Goal: Task Accomplishment & Management: Use online tool/utility

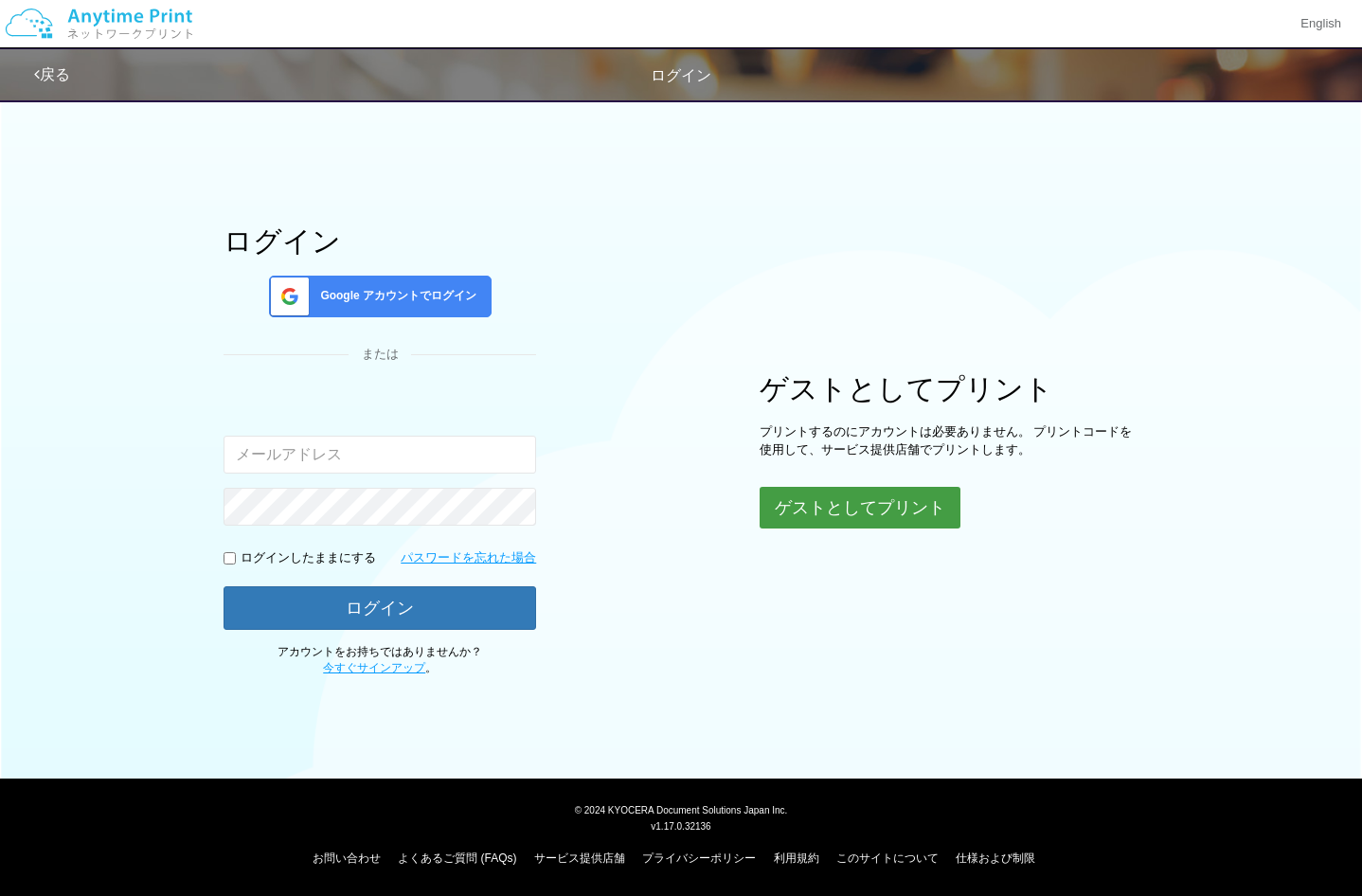
click at [868, 513] on button "ゲストとしてプリント" at bounding box center [860, 508] width 201 height 42
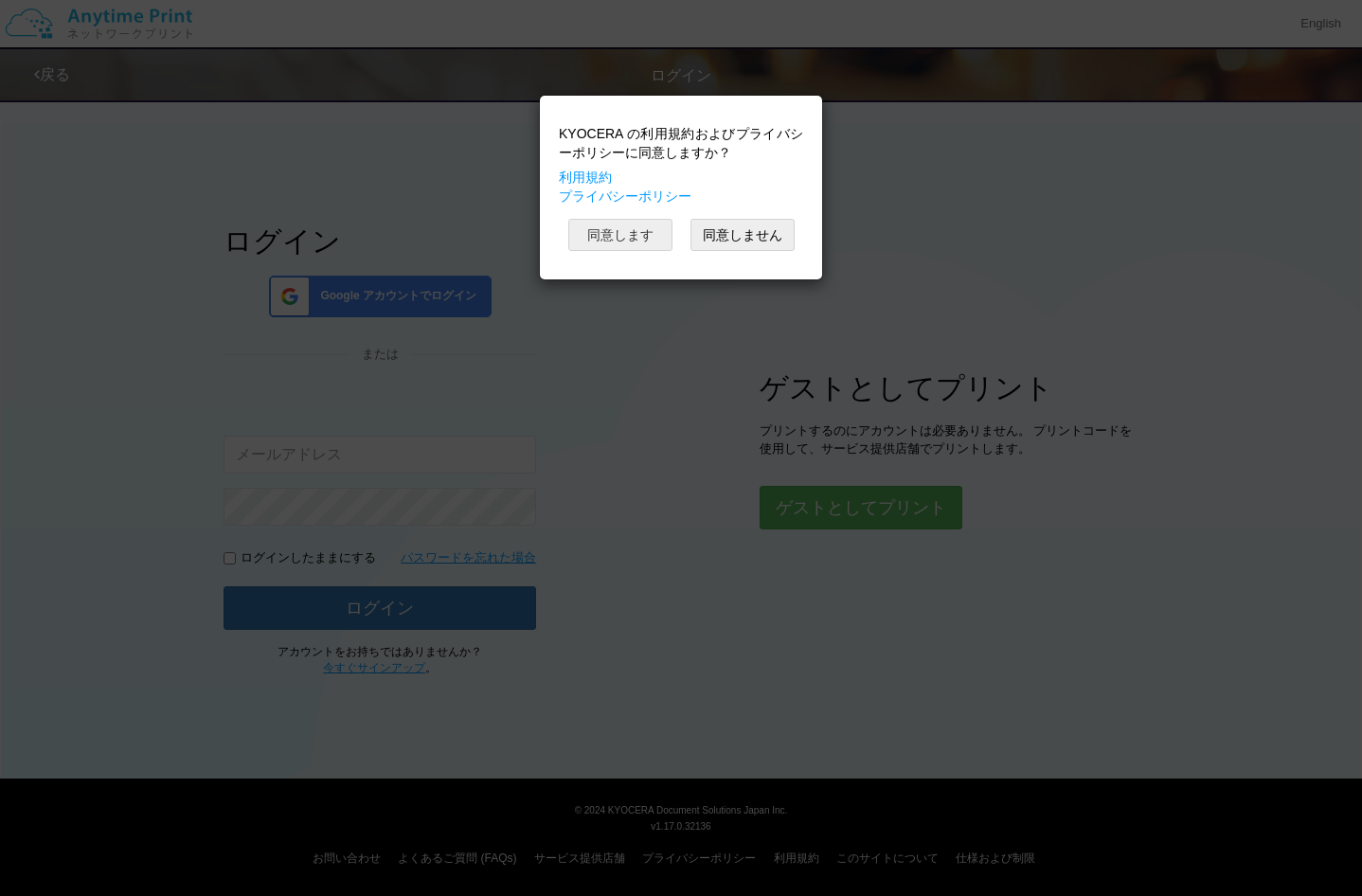
click at [636, 235] on button "同意します" at bounding box center [621, 234] width 104 height 32
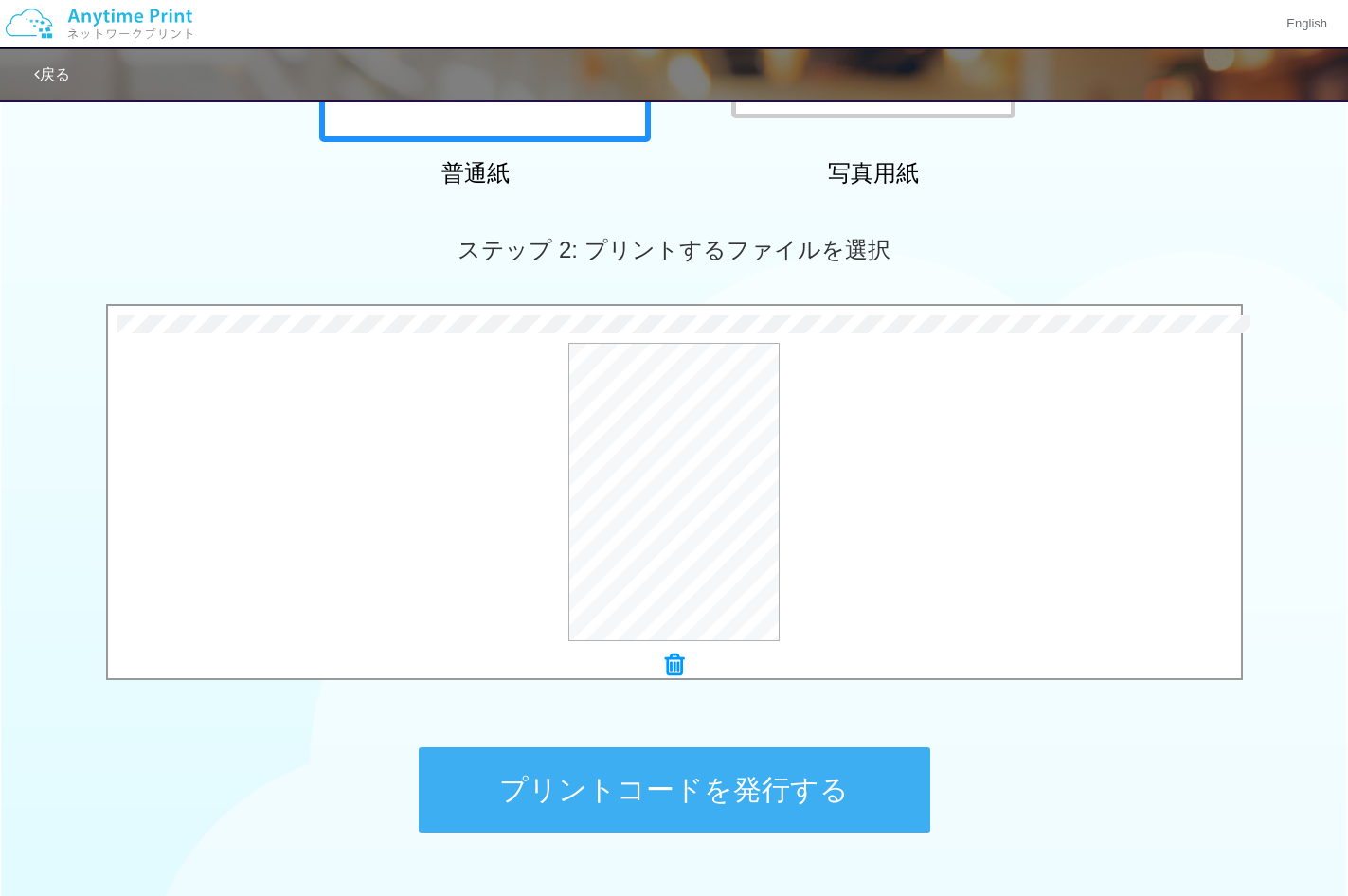
scroll to position [545, 0]
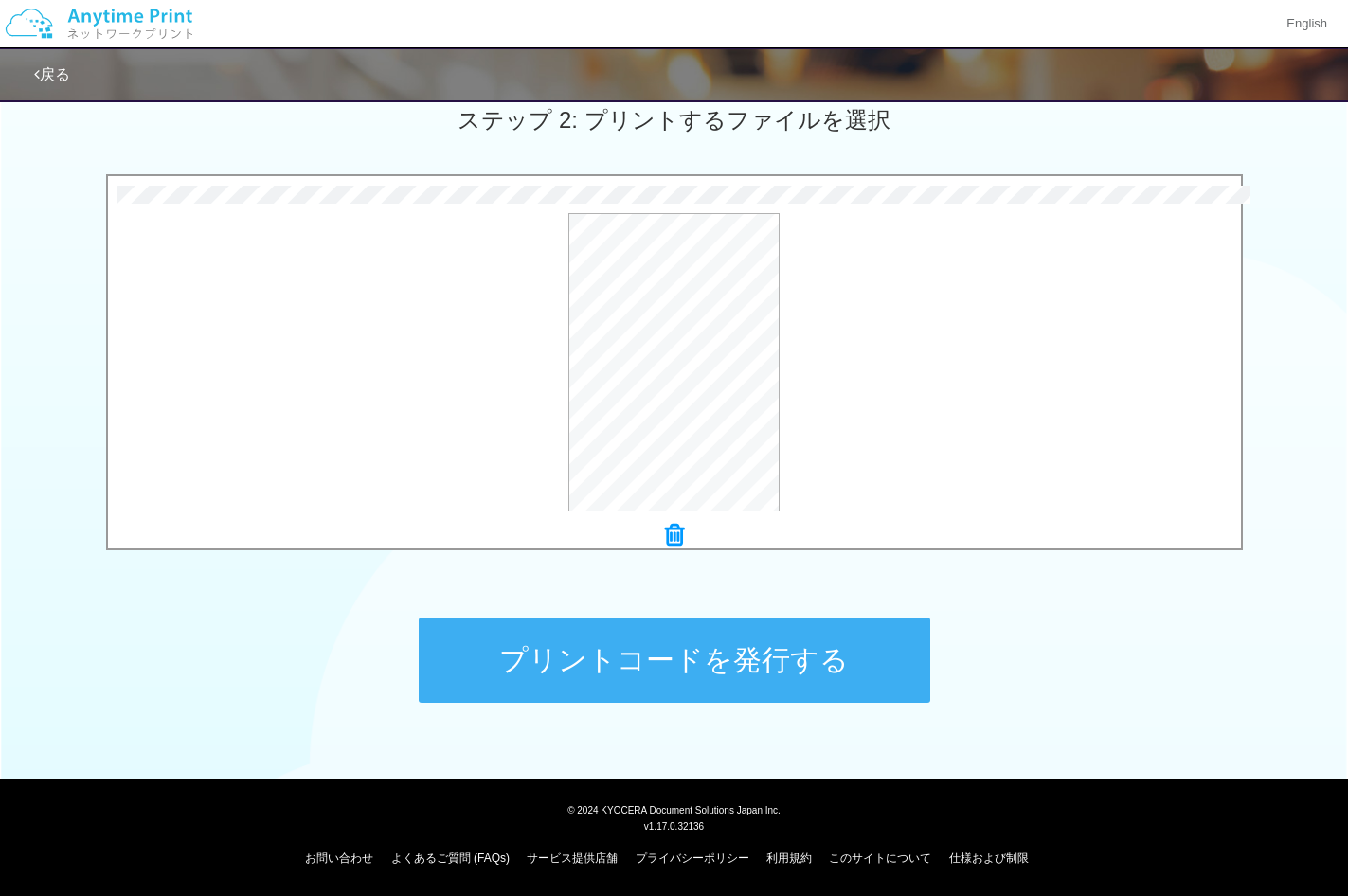
click at [654, 652] on button "プリントコードを発行する" at bounding box center [674, 660] width 512 height 85
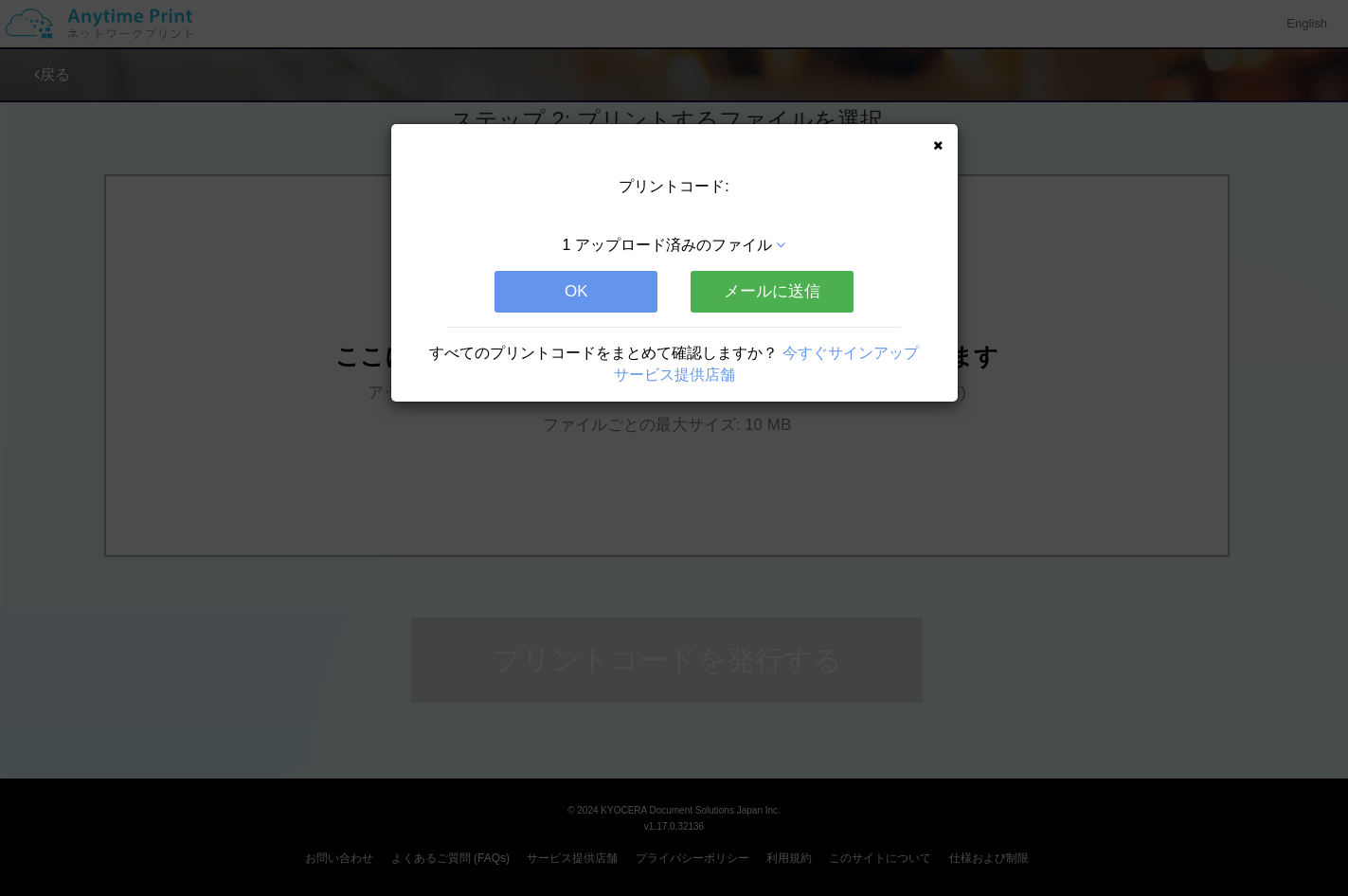
scroll to position [0, 0]
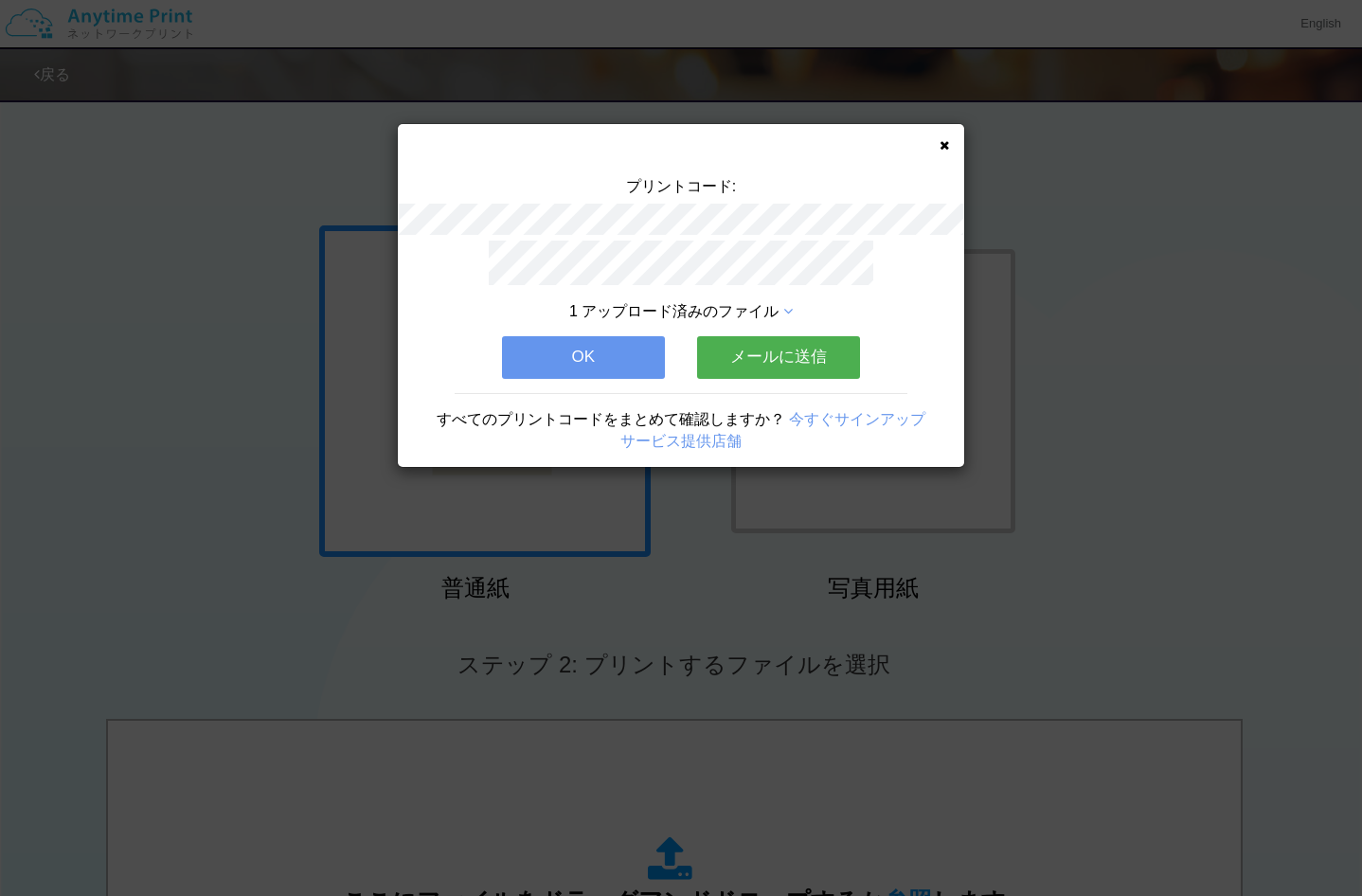
click at [795, 339] on button "メールに送信" at bounding box center [779, 357] width 163 height 42
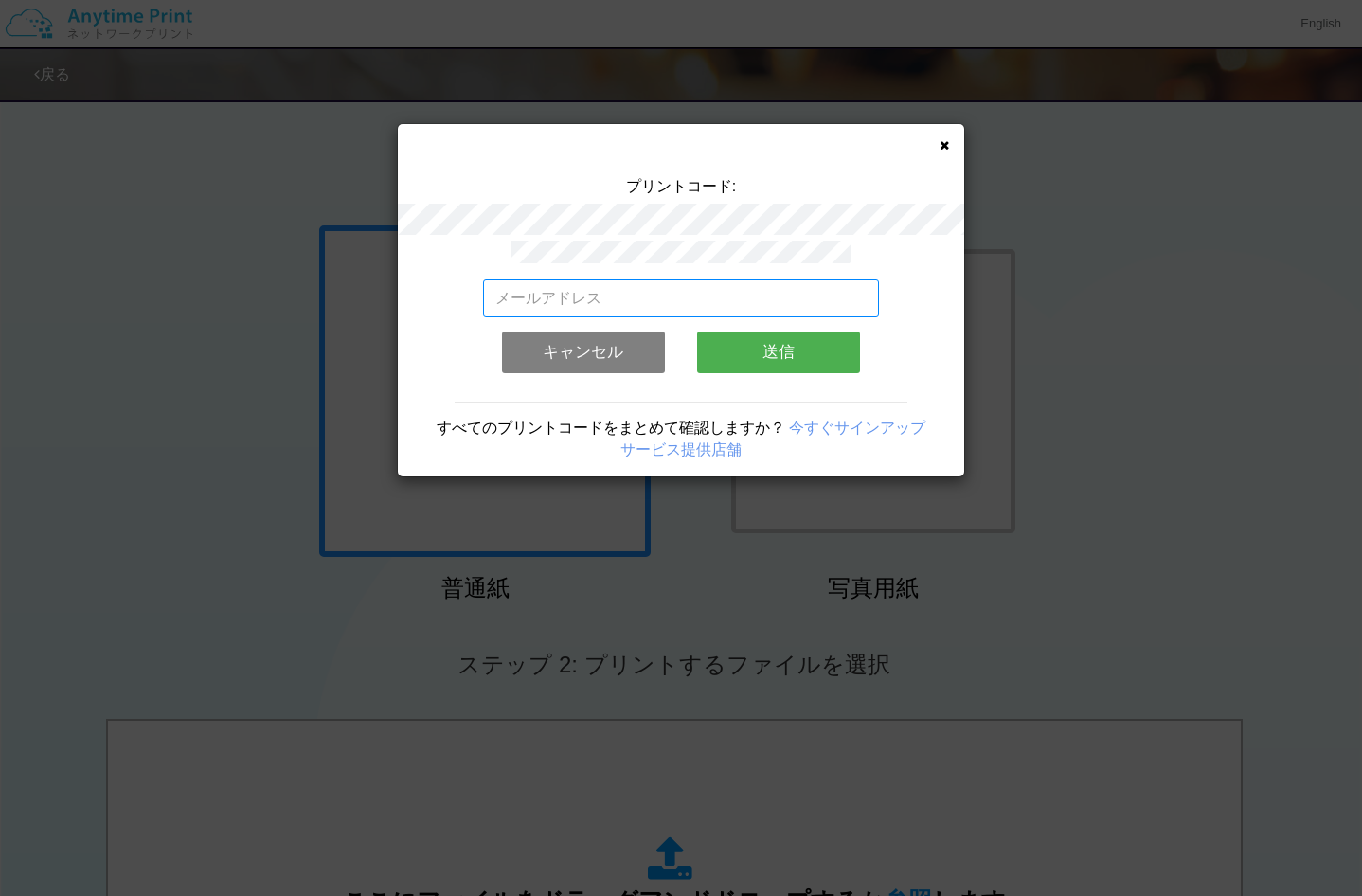
click at [853, 294] on input "email" at bounding box center [681, 298] width 397 height 38
type input "[EMAIL_ADDRESS][DOMAIN_NAME]"
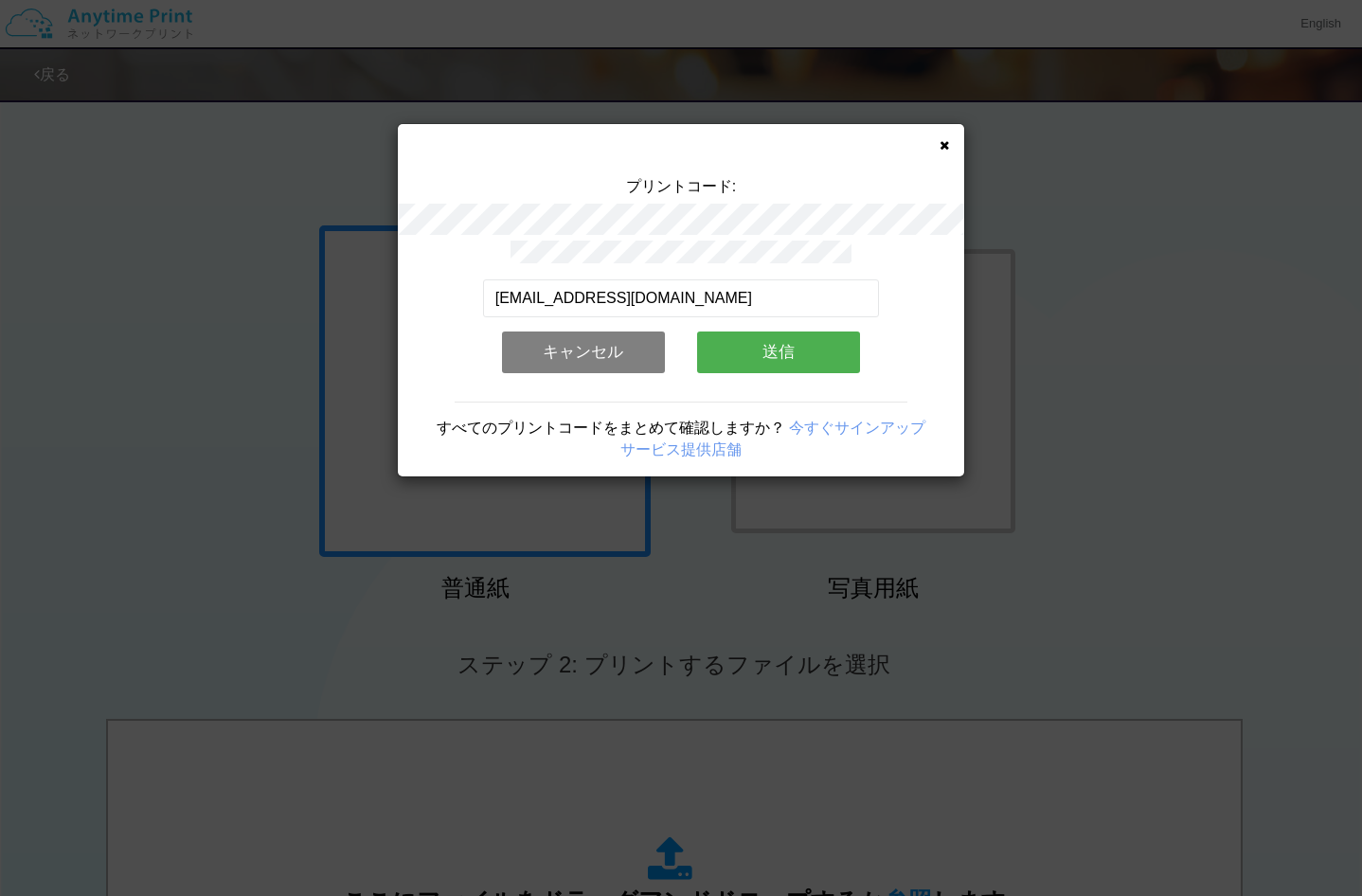
click at [800, 337] on button "送信" at bounding box center [779, 352] width 163 height 42
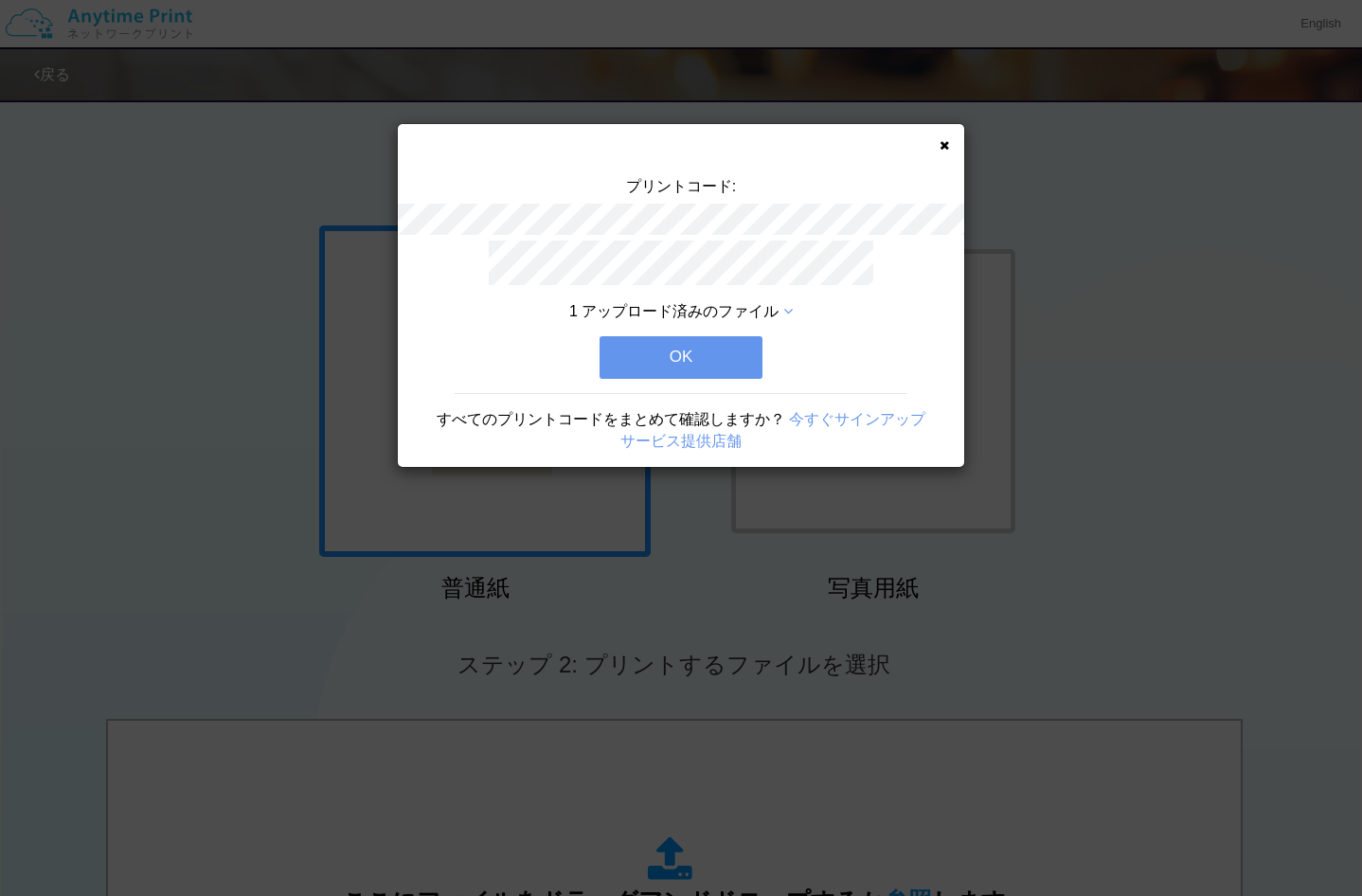
click at [693, 356] on button "OK" at bounding box center [681, 357] width 163 height 42
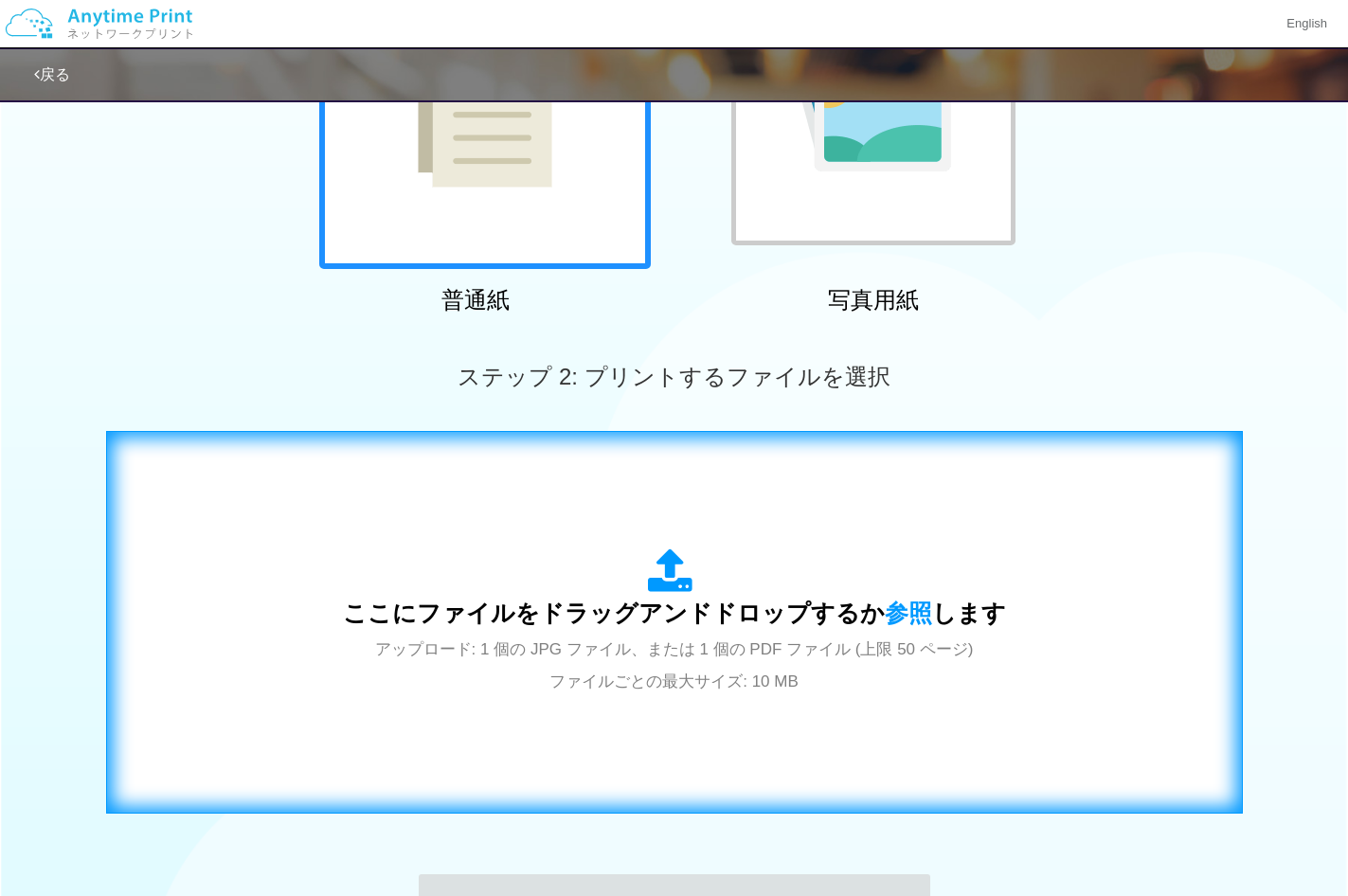
scroll to position [473, 0]
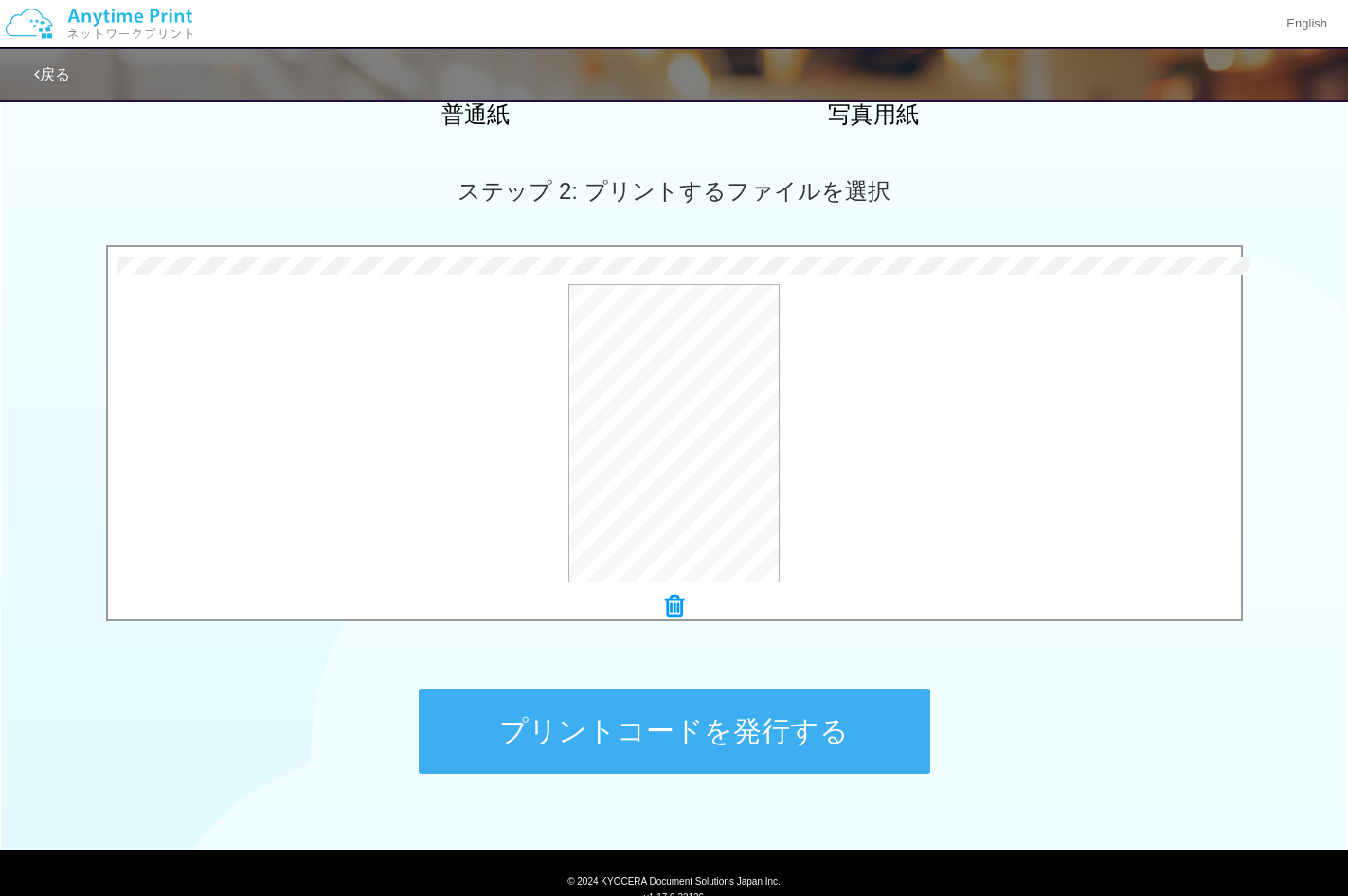
click at [843, 727] on button "プリントコードを発行する" at bounding box center [674, 730] width 512 height 85
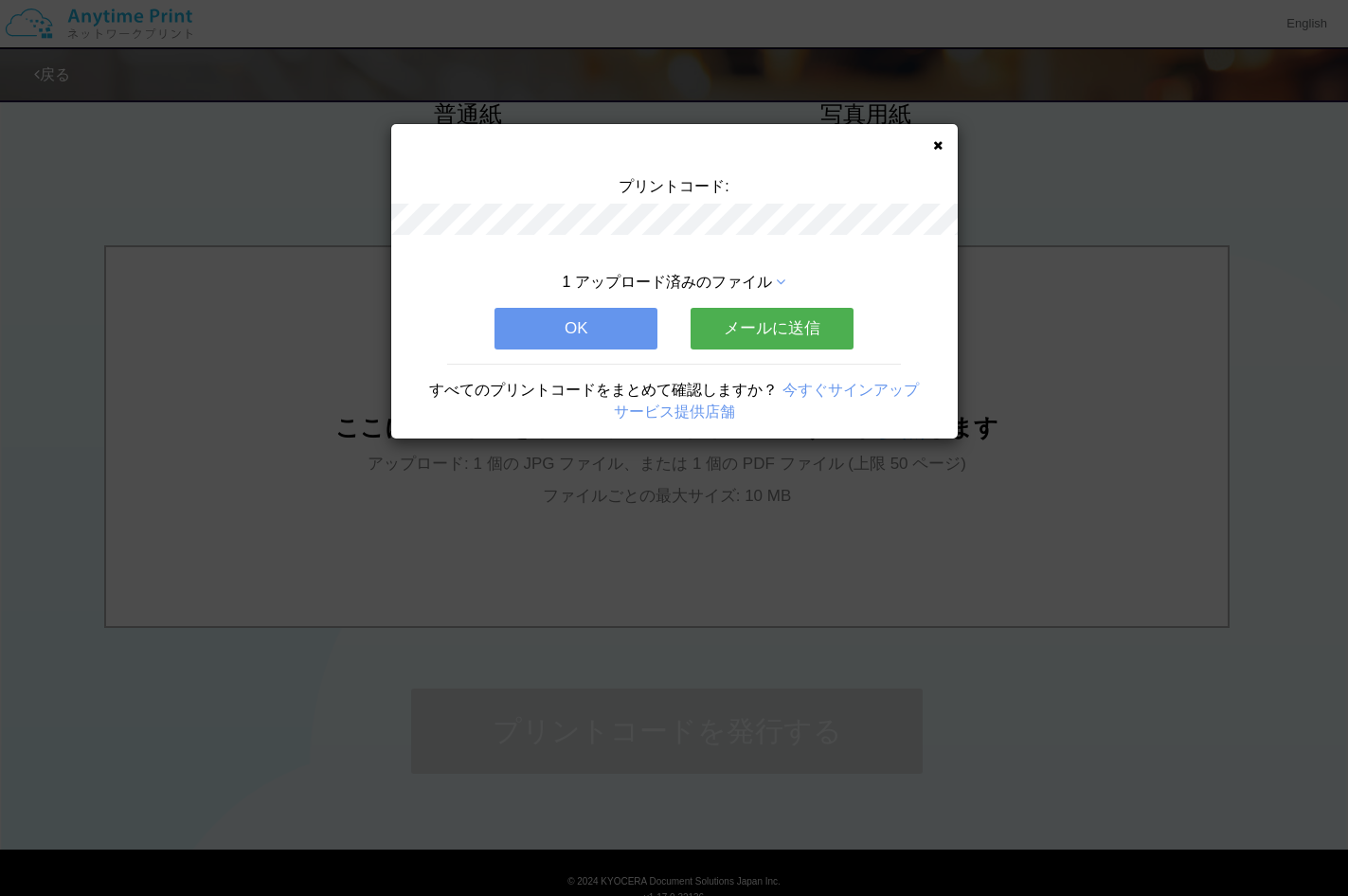
scroll to position [0, 0]
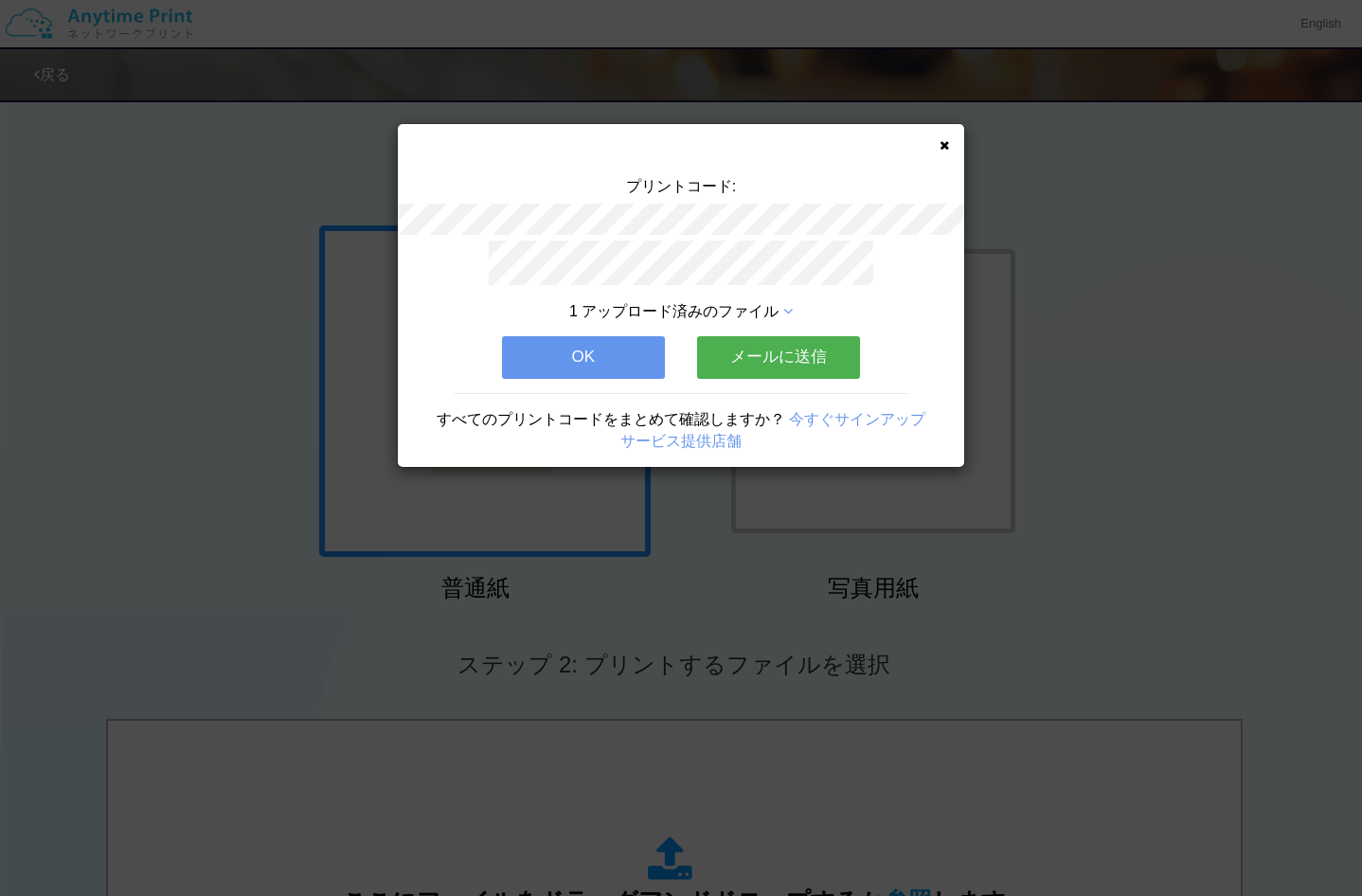
click at [819, 340] on button "メールに送信" at bounding box center [779, 357] width 163 height 42
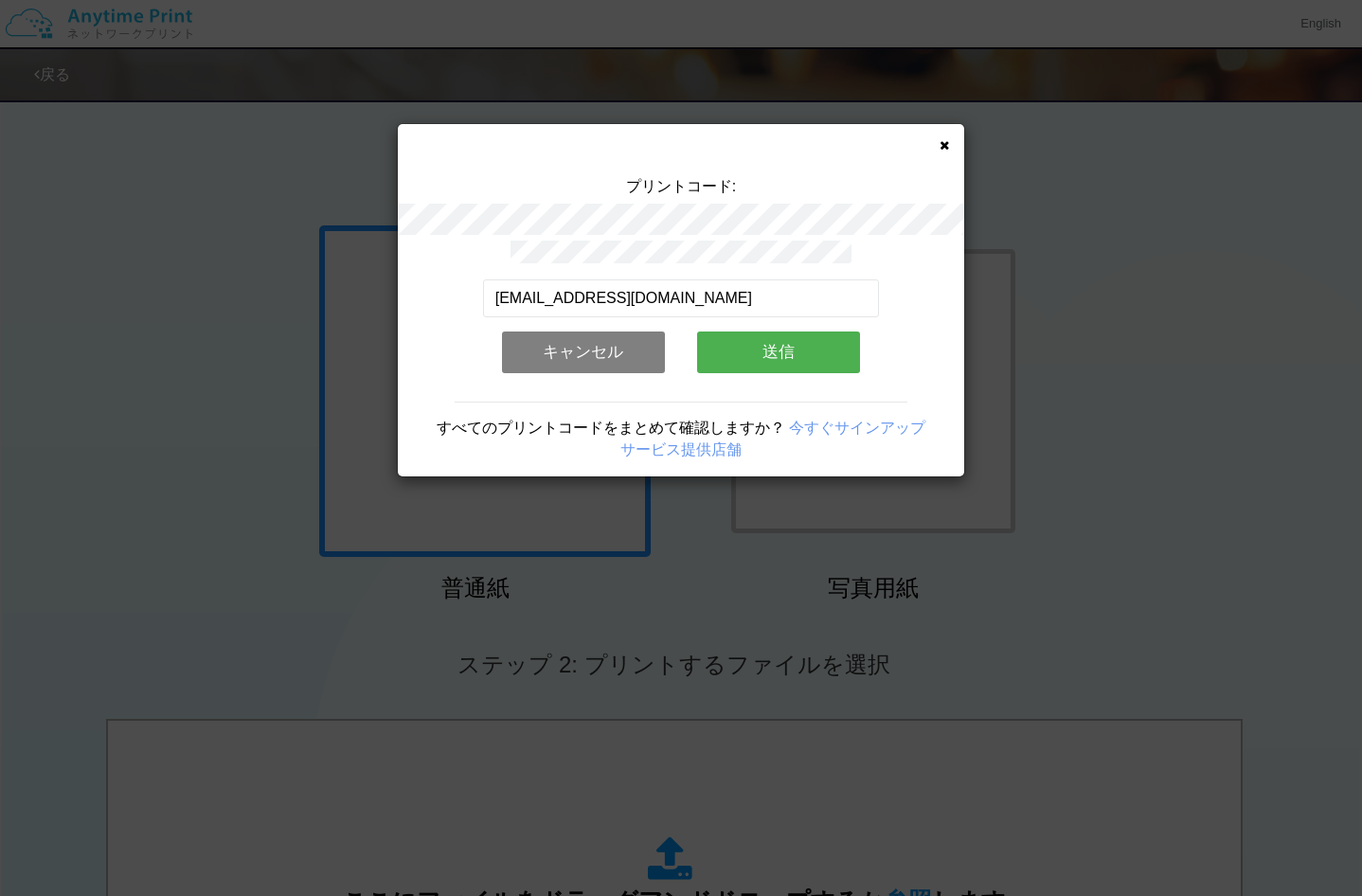
click at [819, 340] on button "送信" at bounding box center [779, 352] width 163 height 42
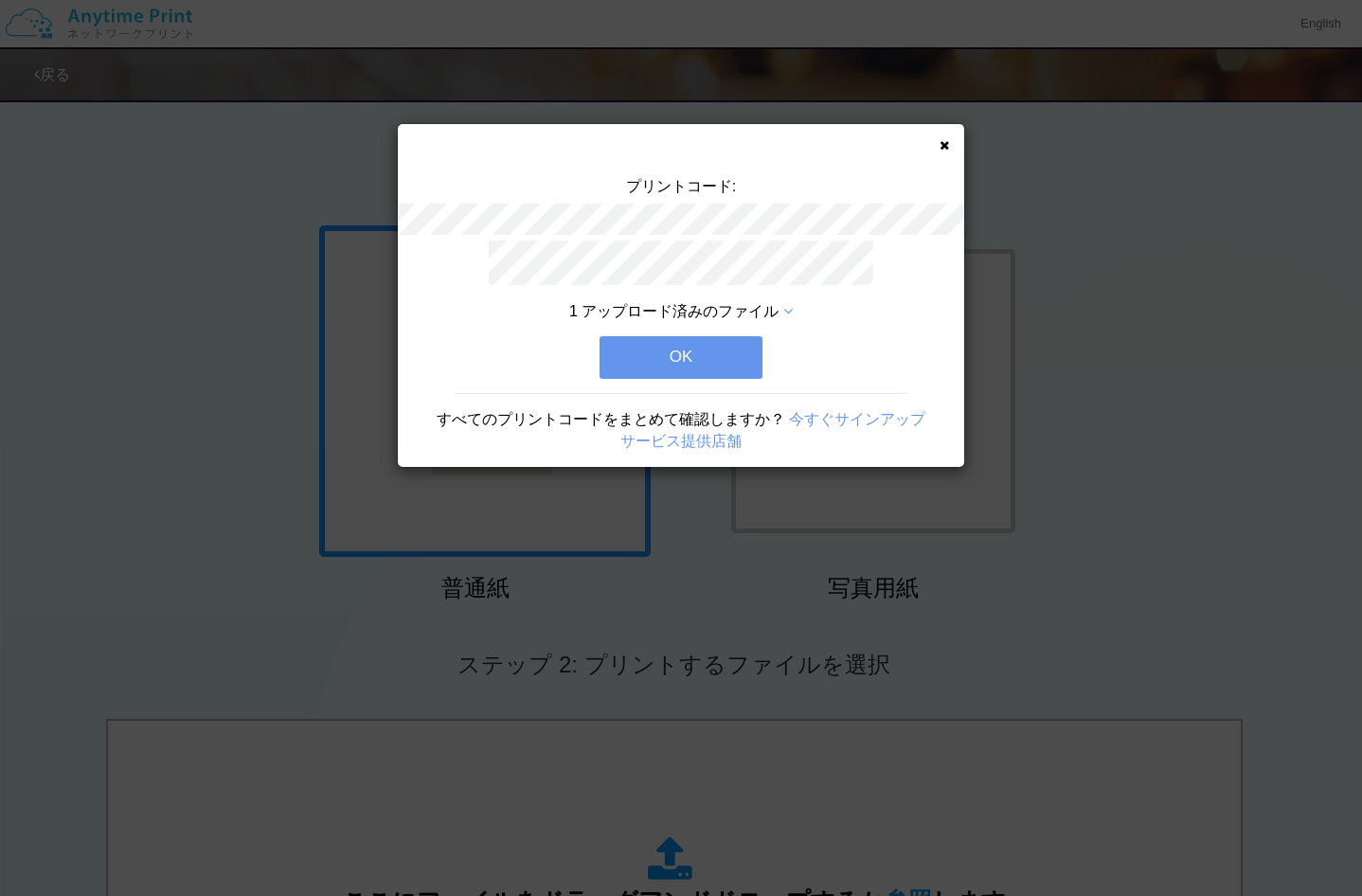
click at [941, 145] on icon at bounding box center [944, 145] width 10 height 13
